Goal: Find contact information: Find contact information

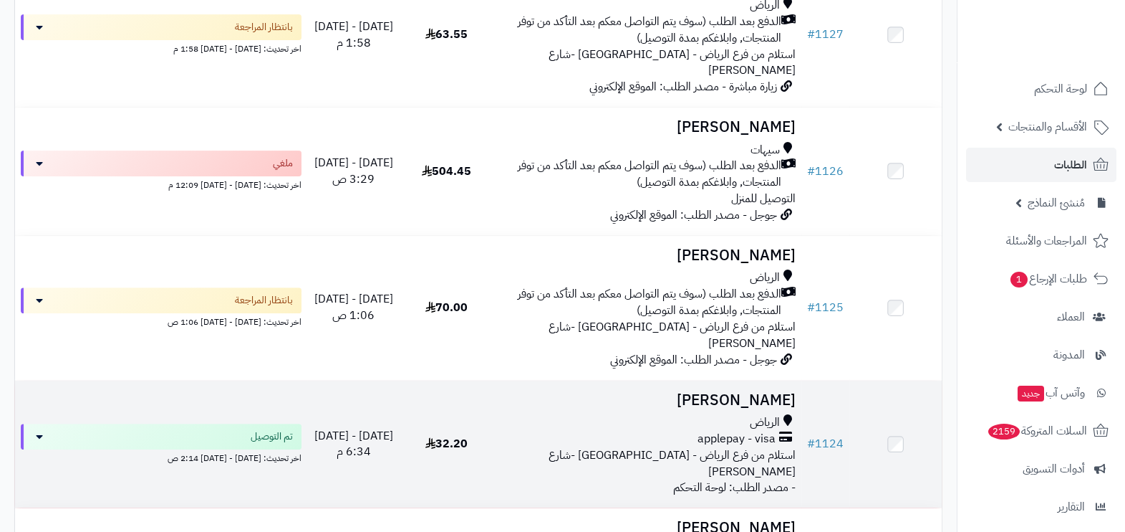
scroll to position [716, 0]
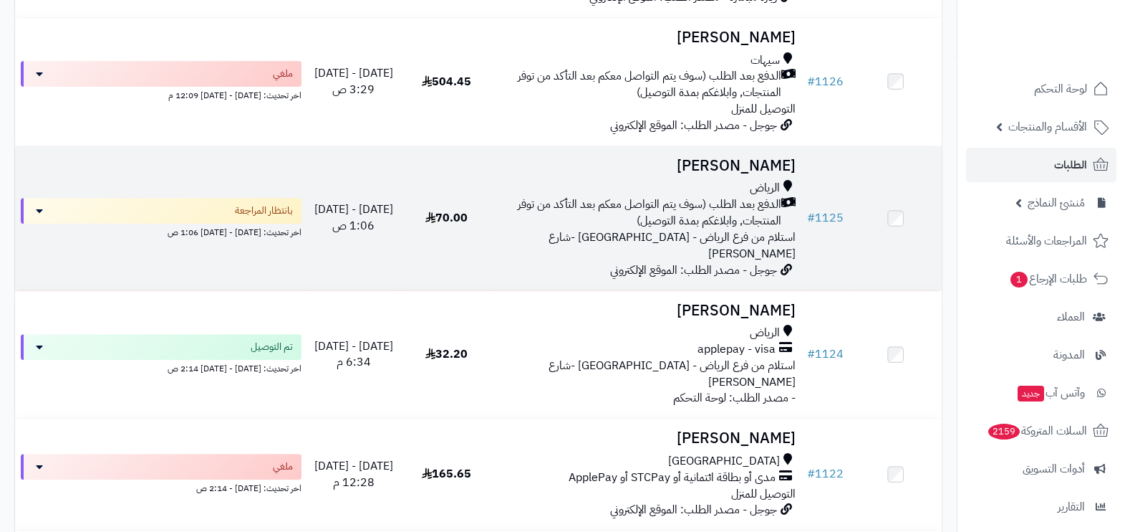
click at [749, 196] on span "الدفع بعد الطلب (سوف يتم التواصل معكم بعد التأكد من توفر المنتجات, وابلاغكم بمد…" at bounding box center [640, 212] width 283 height 33
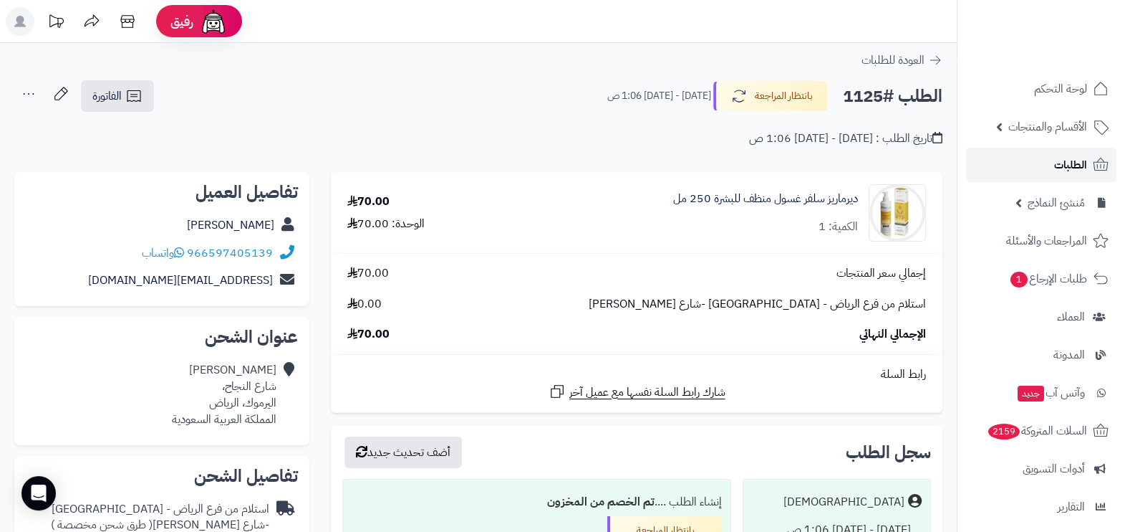
click at [1039, 170] on link "الطلبات" at bounding box center [1041, 165] width 150 height 34
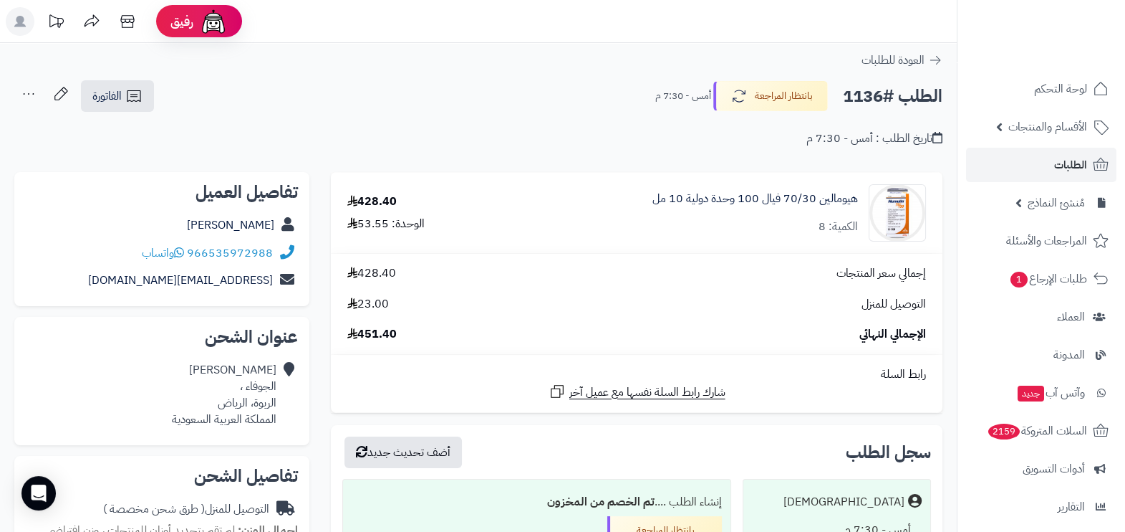
click at [274, 253] on div "966535972988 واتساب" at bounding box center [162, 253] width 272 height 28
drag, startPoint x: 188, startPoint y: 251, endPoint x: 211, endPoint y: 253, distance: 23.0
click at [211, 253] on div "966535972988 واتساب" at bounding box center [207, 253] width 131 height 16
copy div "535972988"
